Goal: Transaction & Acquisition: Purchase product/service

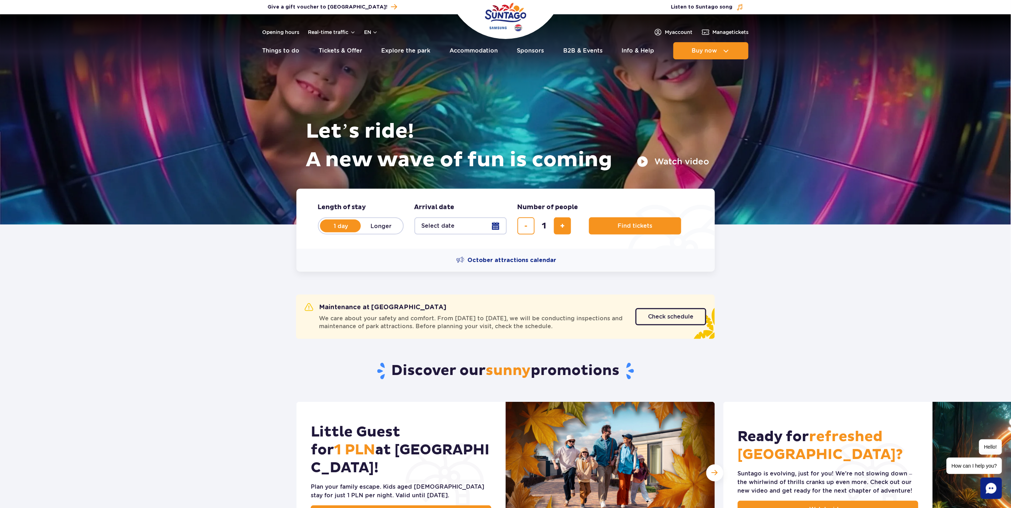
click at [495, 223] on button "Select date" at bounding box center [460, 225] width 92 height 17
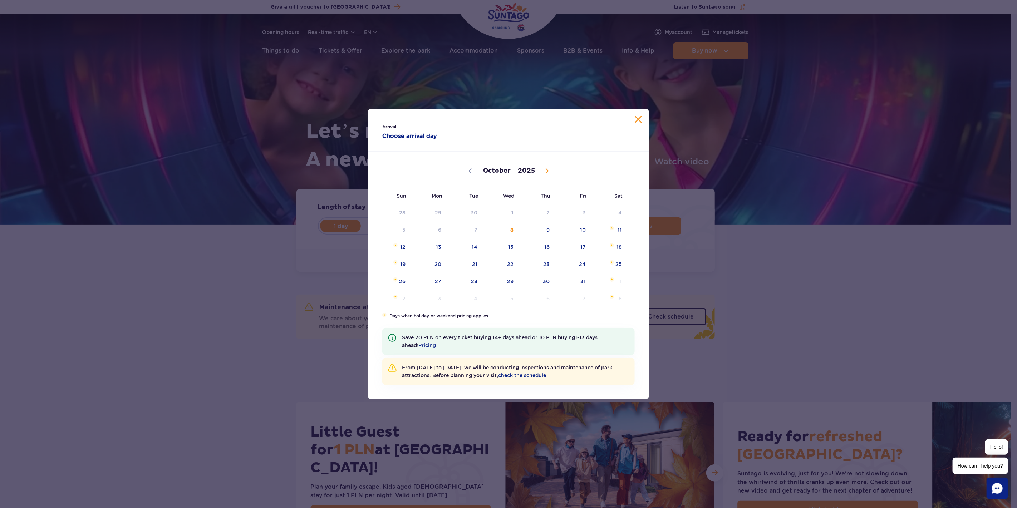
drag, startPoint x: 546, startPoint y: 169, endPoint x: 541, endPoint y: 173, distance: 5.9
click at [546, 169] on icon at bounding box center [546, 171] width 3 height 5
select select "10"
click at [402, 263] on span "16" at bounding box center [393, 264] width 36 height 16
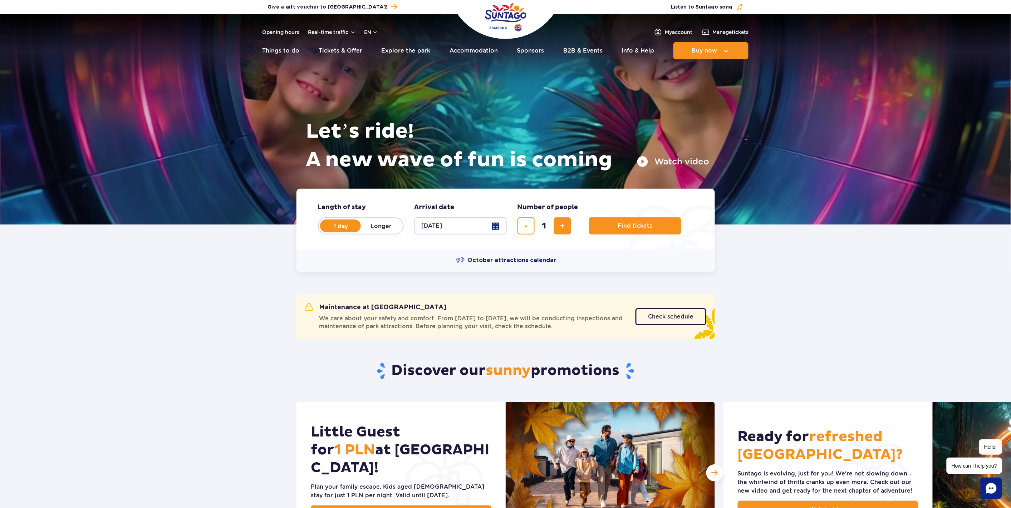
click at [495, 224] on button "[DATE]" at bounding box center [460, 225] width 92 height 17
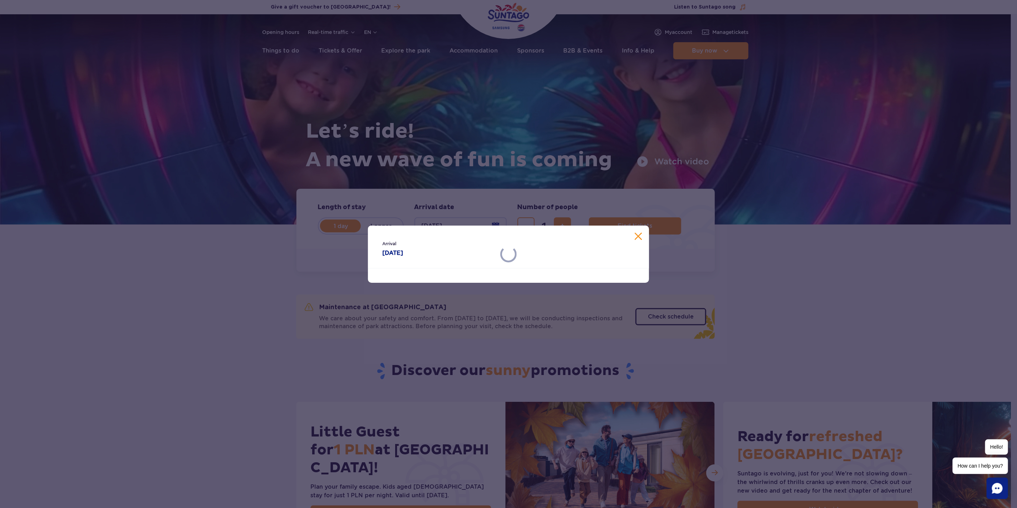
select select "10"
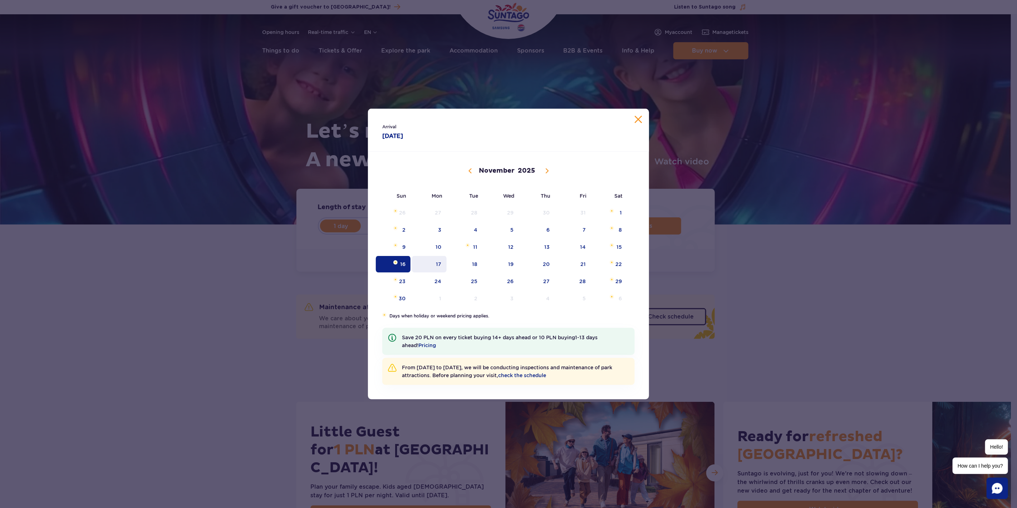
click at [433, 262] on span "17" at bounding box center [429, 264] width 36 height 16
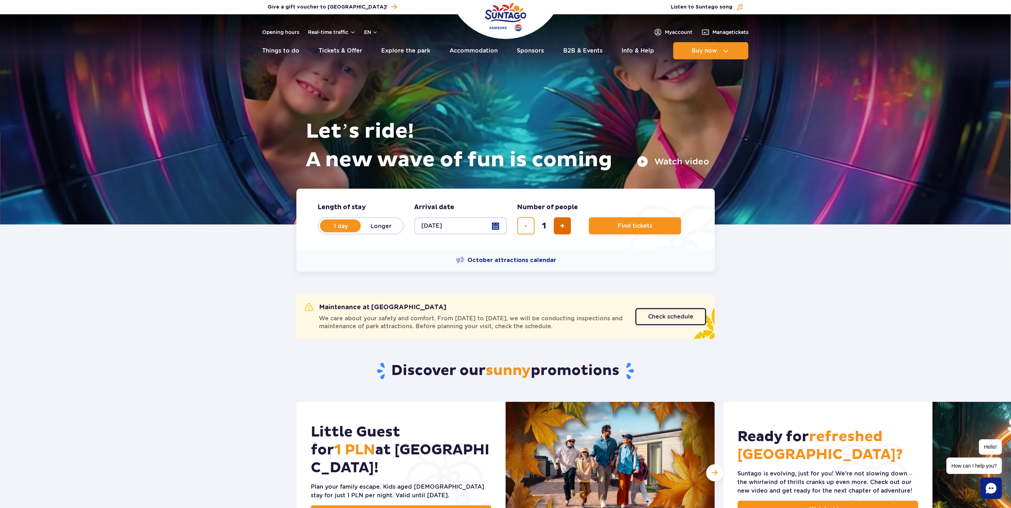
click at [562, 226] on span "add ticket" at bounding box center [562, 226] width 5 height 0
type input "4"
click at [624, 223] on span "Find tickets" at bounding box center [631, 226] width 35 height 6
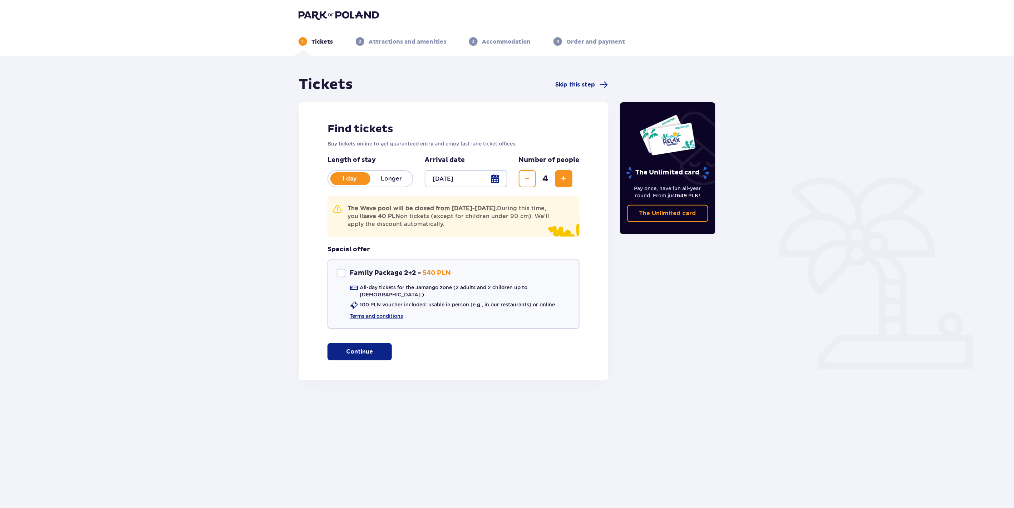
click at [359, 348] on p "Continue" at bounding box center [359, 352] width 27 height 8
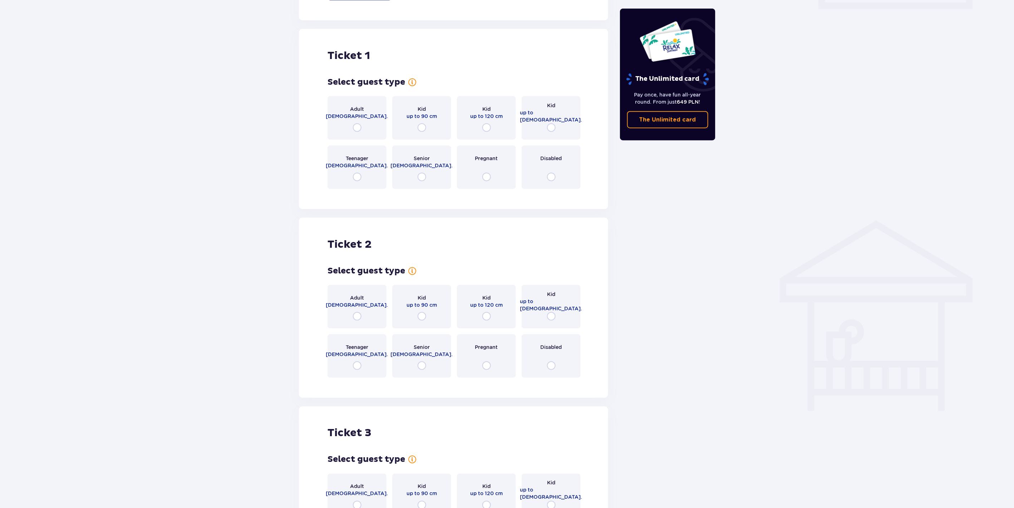
scroll to position [374, 0]
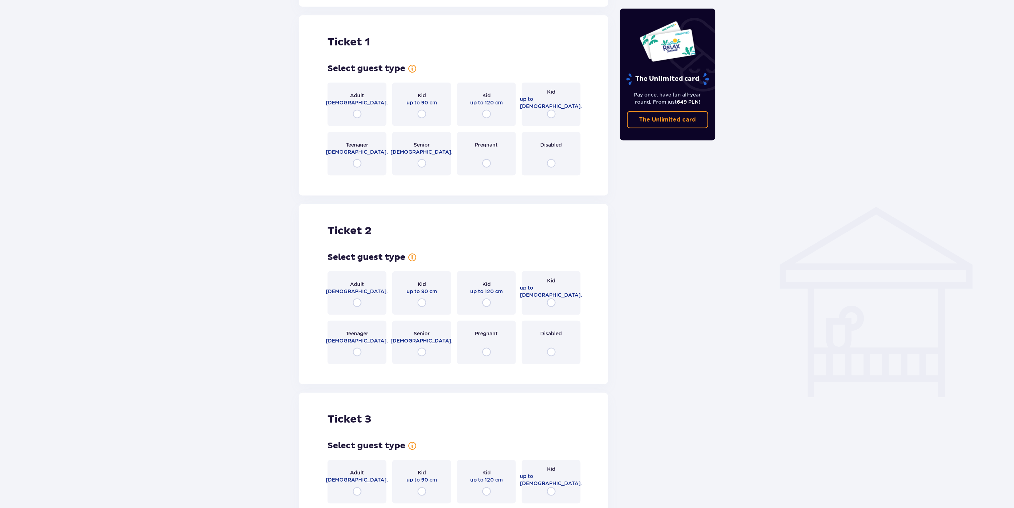
click at [359, 291] on div "Adult [DEMOGRAPHIC_DATA]." at bounding box center [356, 293] width 59 height 44
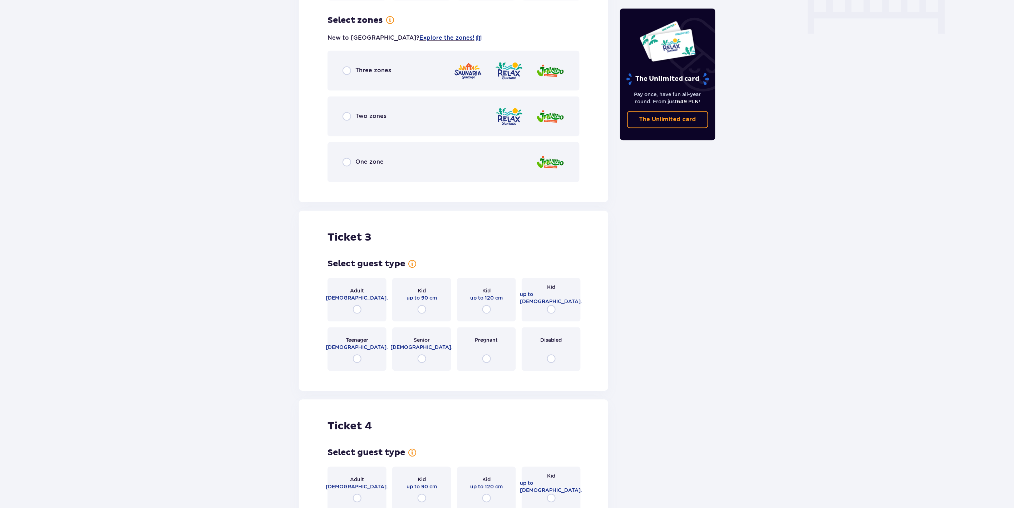
click at [366, 57] on div "Three zones" at bounding box center [453, 71] width 252 height 40
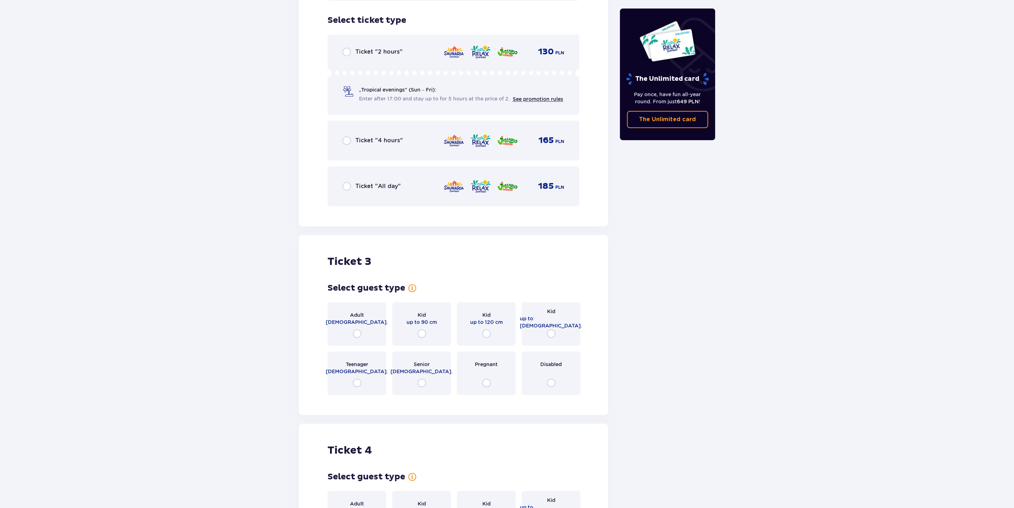
click at [397, 169] on div "Ticket "All day" 185 PLN" at bounding box center [453, 186] width 252 height 40
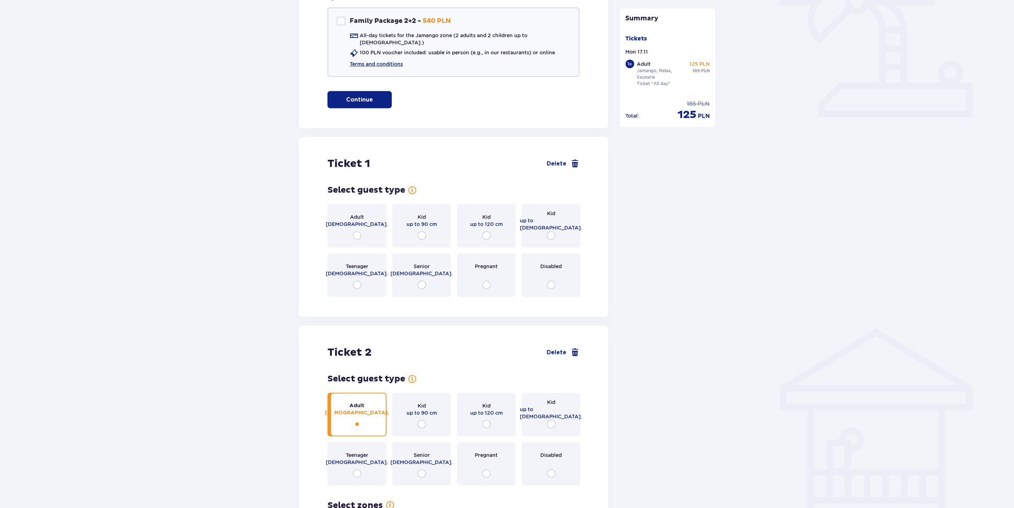
scroll to position [241, 0]
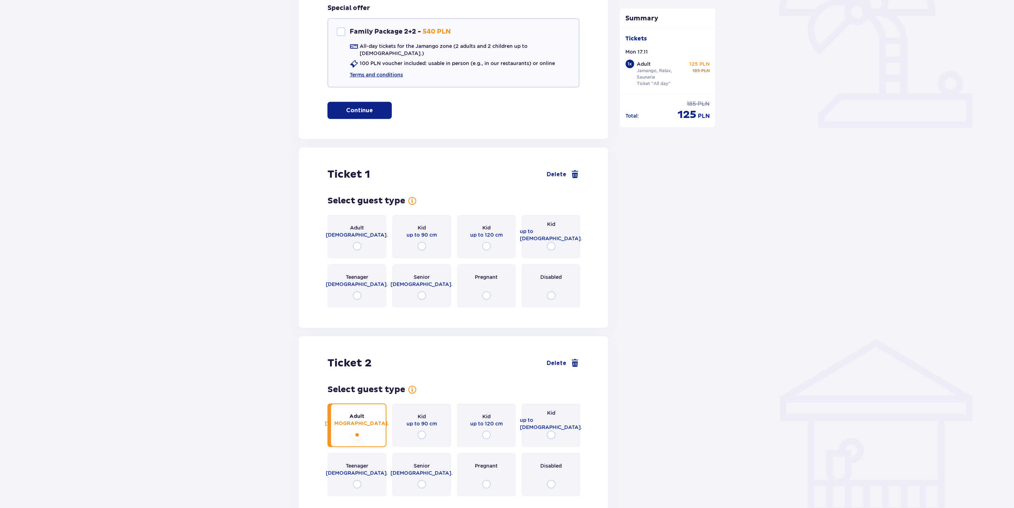
click at [361, 242] on div "Adult 18 - 65 y.o." at bounding box center [356, 237] width 59 height 44
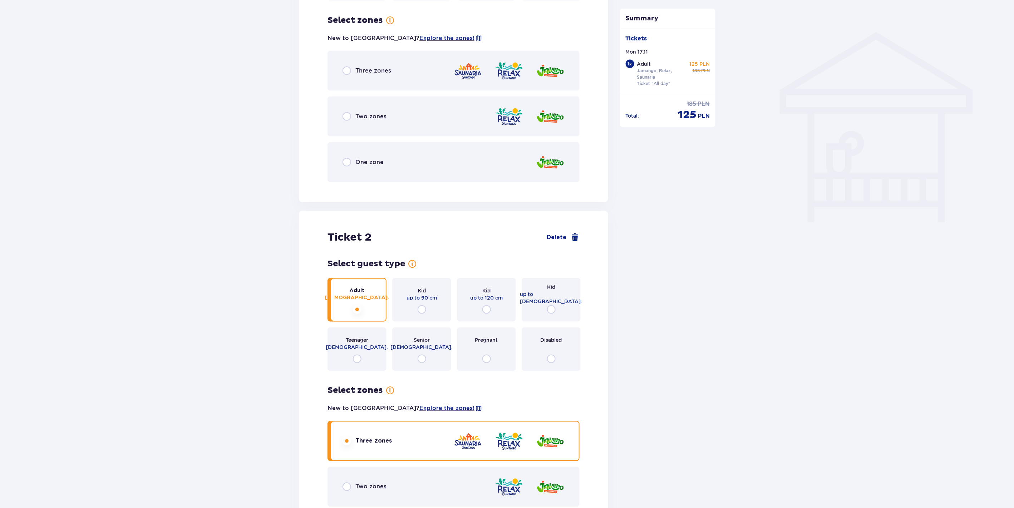
click at [362, 67] on span "Three zones" at bounding box center [373, 71] width 36 height 8
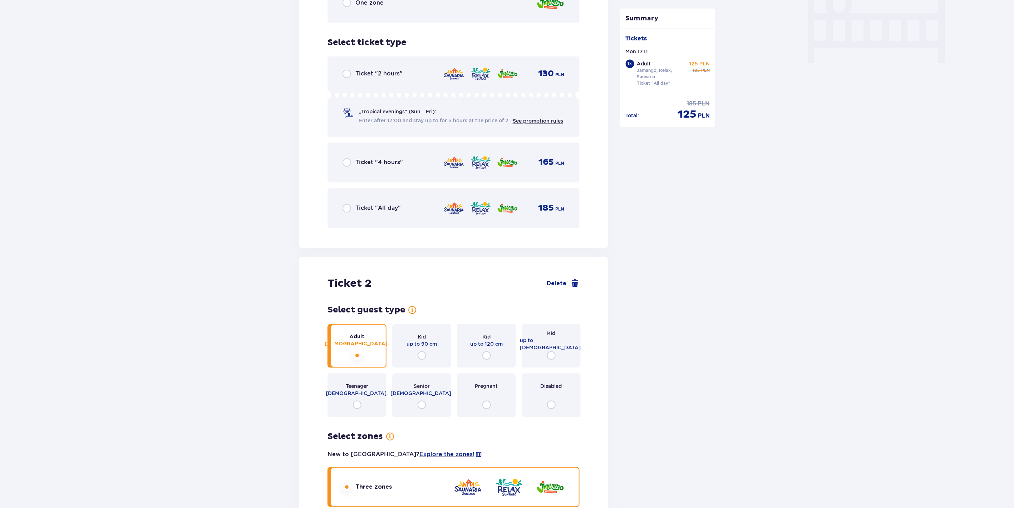
scroll to position [730, 0]
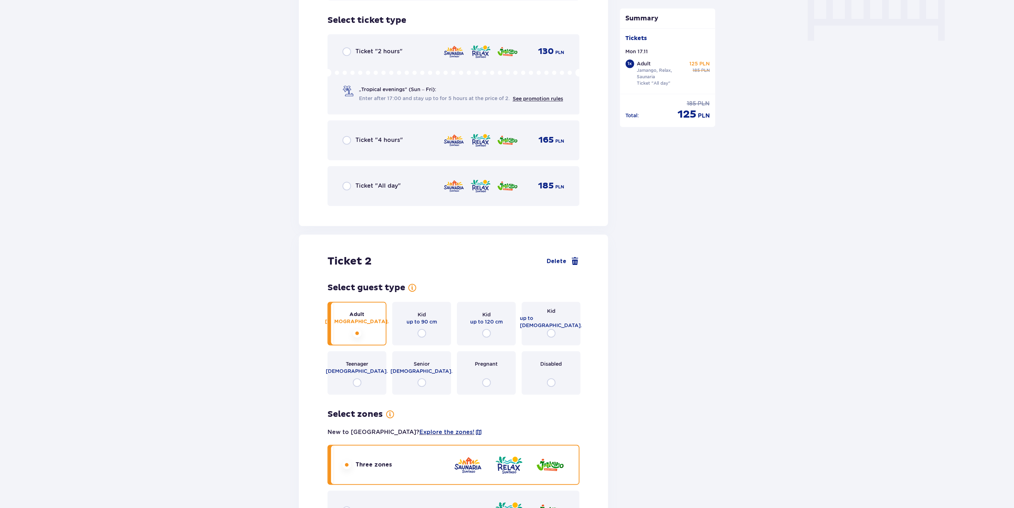
click at [366, 179] on div "Ticket "All day" 185 PLN" at bounding box center [453, 186] width 222 height 15
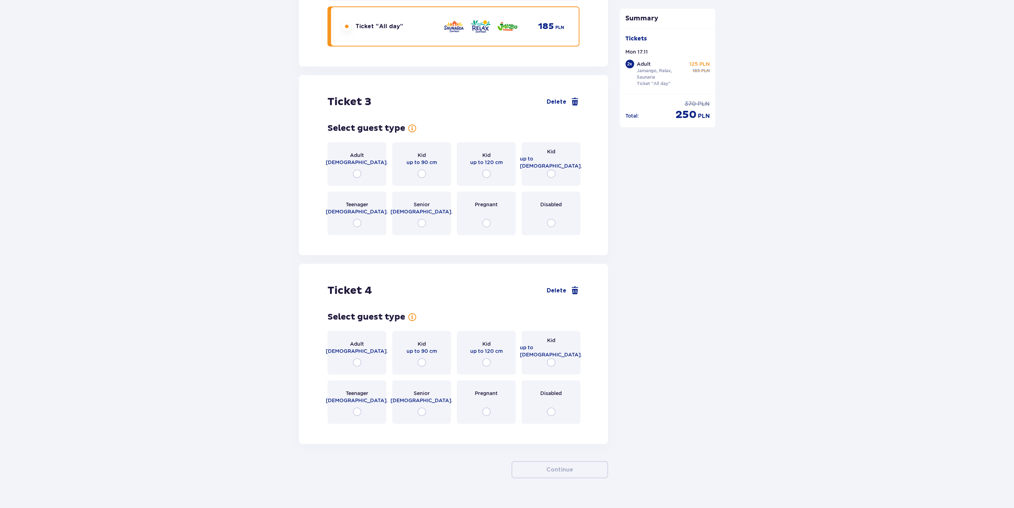
scroll to position [1471, 0]
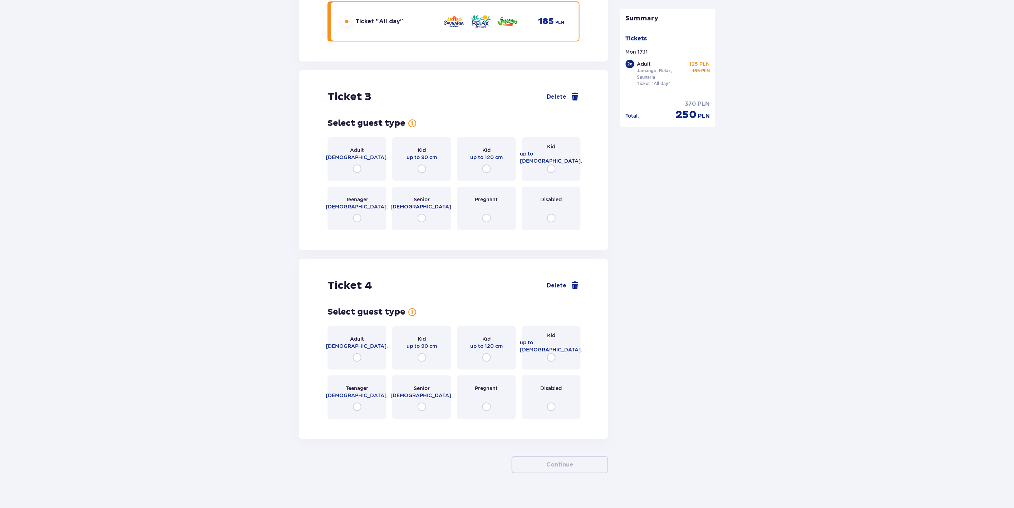
click at [485, 164] on input "radio" at bounding box center [486, 168] width 9 height 9
radio input "true"
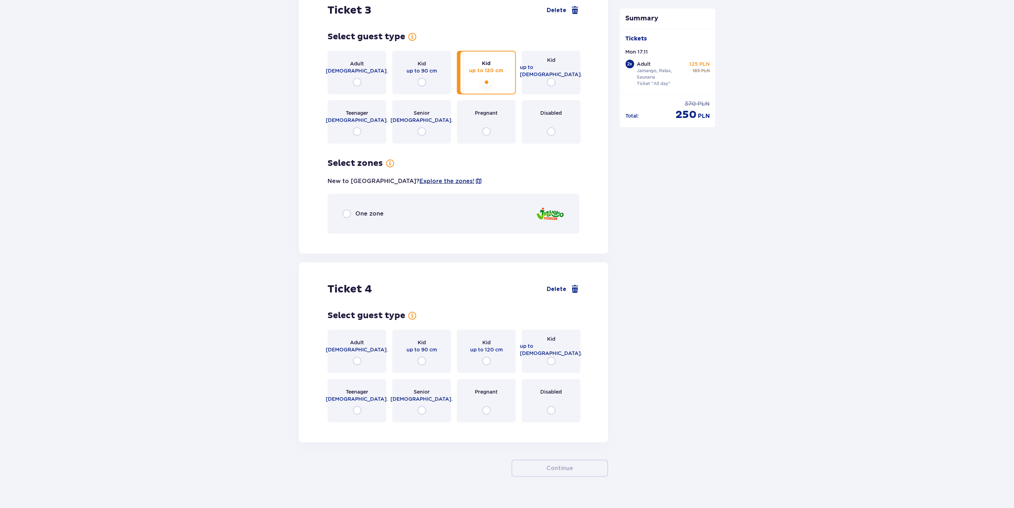
scroll to position [1560, 0]
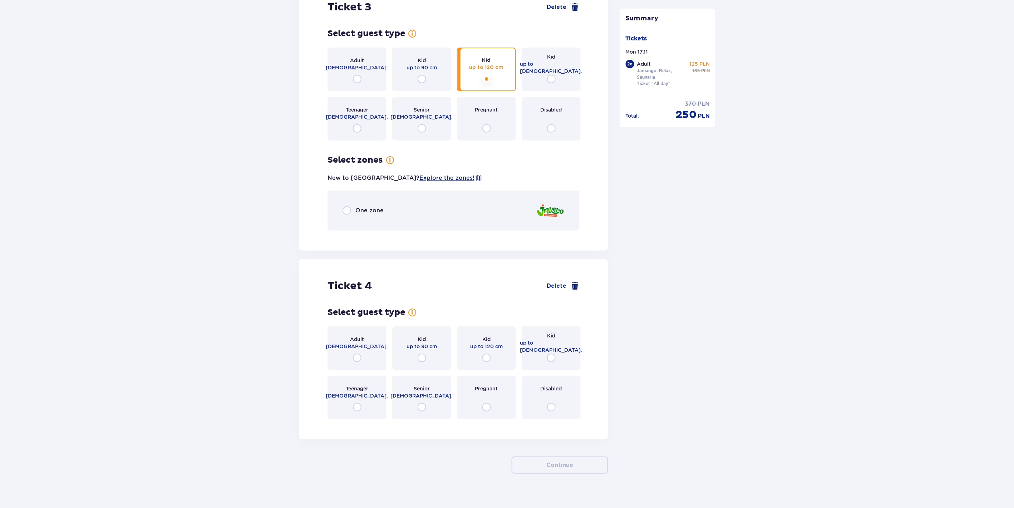
click at [362, 207] on span "One zone" at bounding box center [369, 211] width 28 height 8
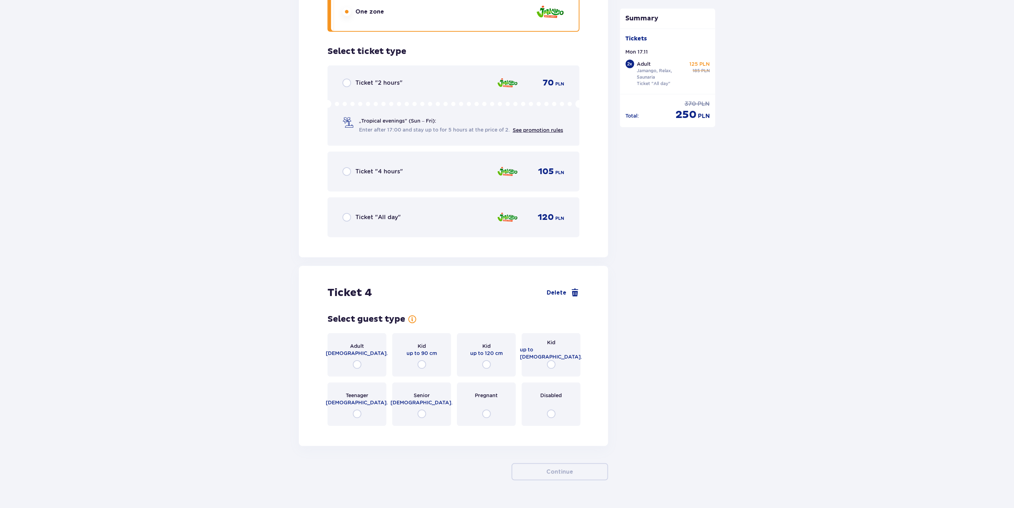
scroll to position [1766, 0]
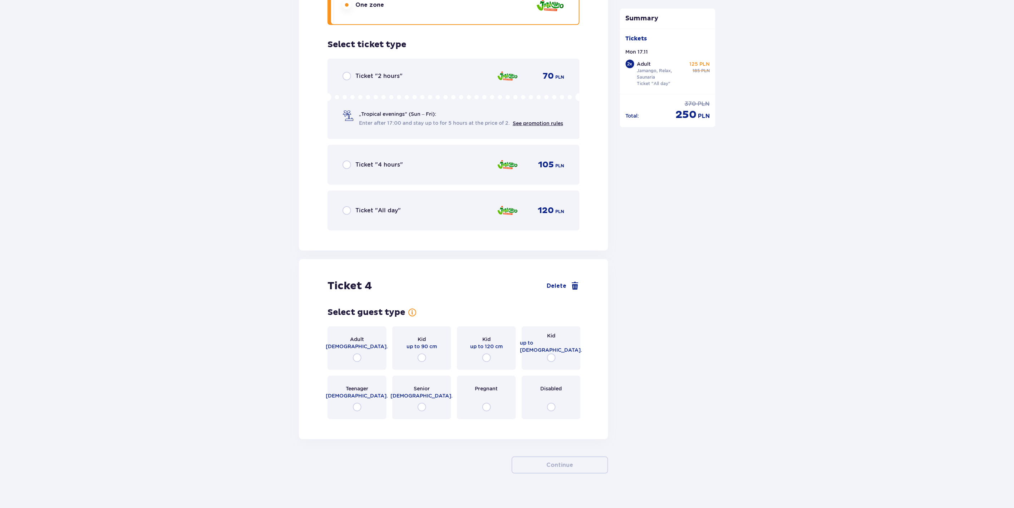
click at [372, 207] on span "Ticket "All day"" at bounding box center [377, 211] width 45 height 8
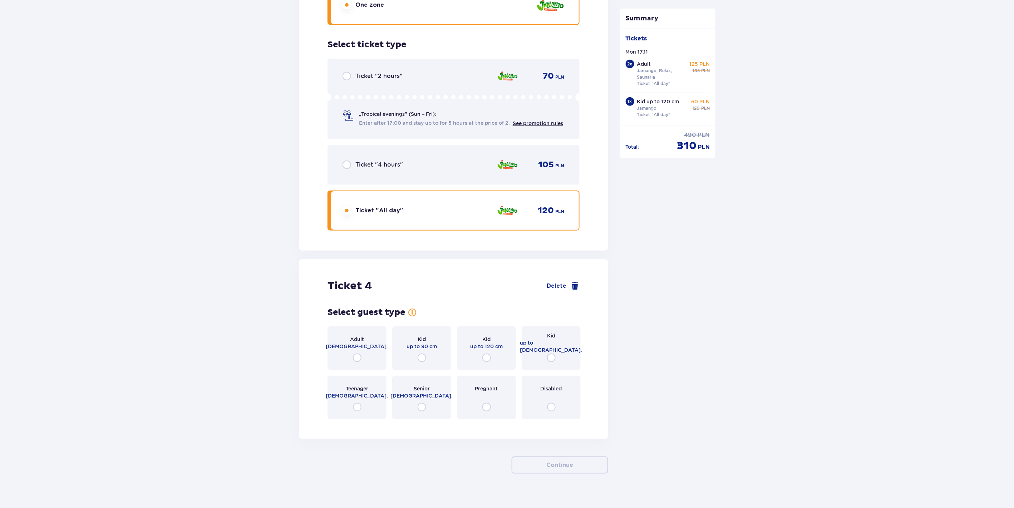
click at [541, 351] on div "Kid up to 16 y.o." at bounding box center [551, 348] width 59 height 44
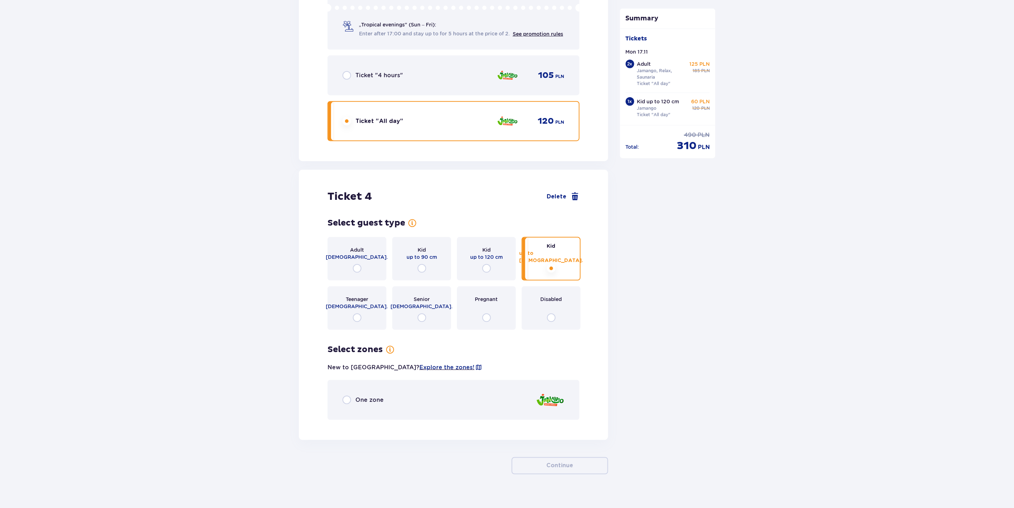
scroll to position [1856, 0]
click at [360, 395] on span "One zone" at bounding box center [369, 399] width 28 height 8
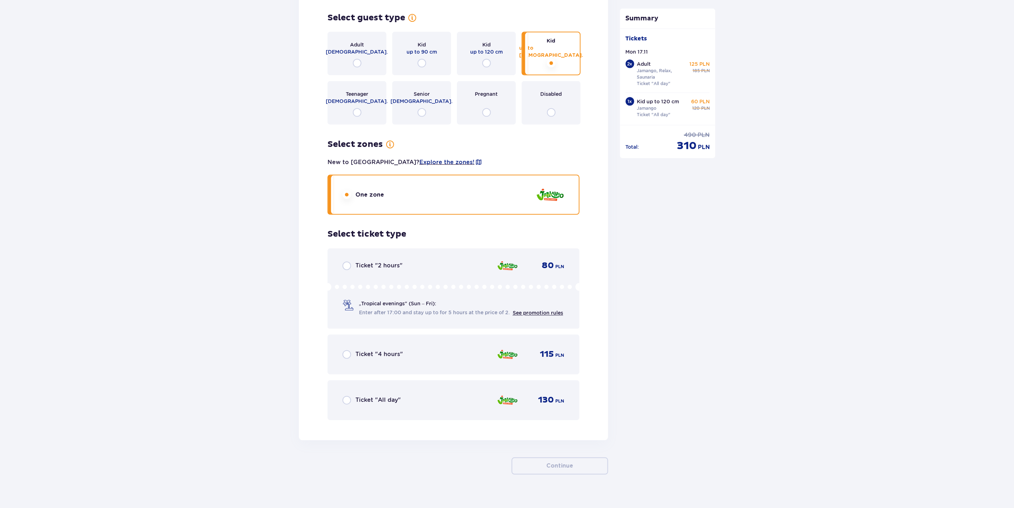
scroll to position [2061, 0]
click at [386, 380] on div "Ticket "All day" 130 PLN" at bounding box center [453, 400] width 252 height 40
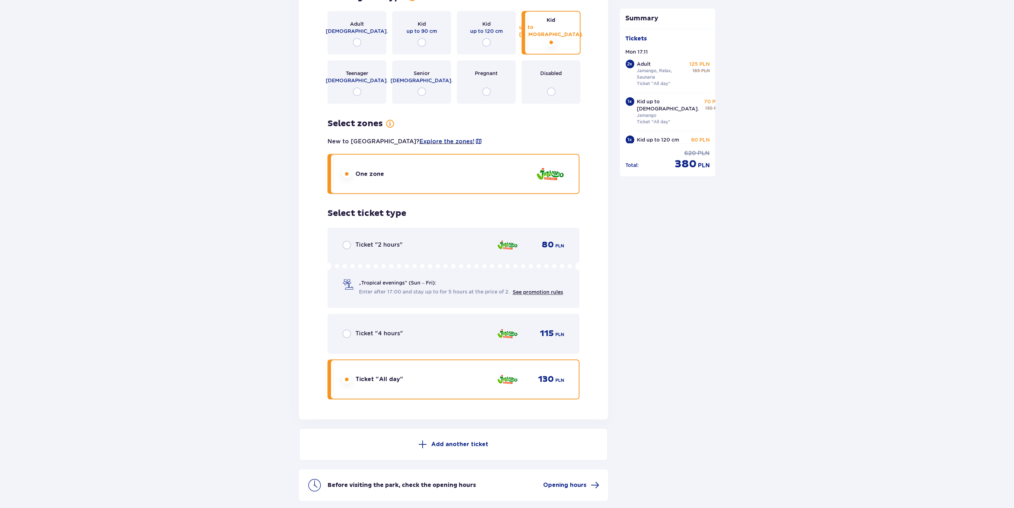
scroll to position [2079, 0]
